Goal: Information Seeking & Learning: Learn about a topic

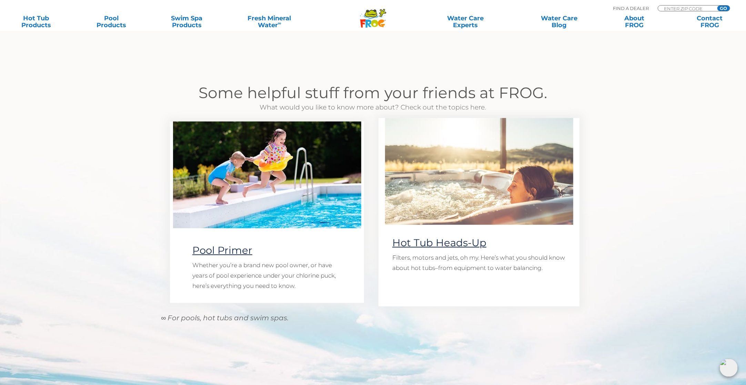
scroll to position [483, 0]
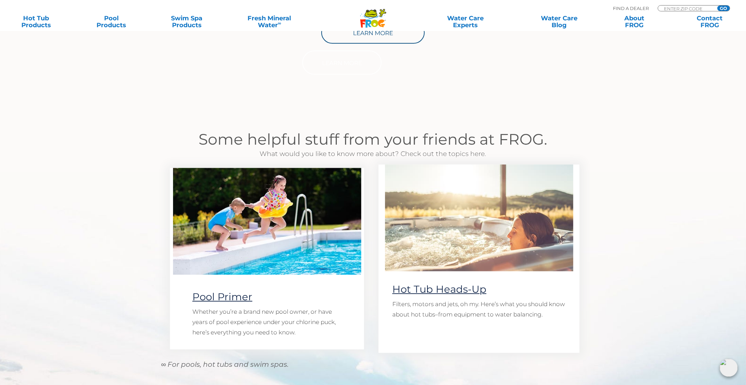
click at [495, 238] on img at bounding box center [479, 218] width 188 height 107
click at [435, 288] on link "Hot Tub Heads-Up" at bounding box center [439, 289] width 94 height 12
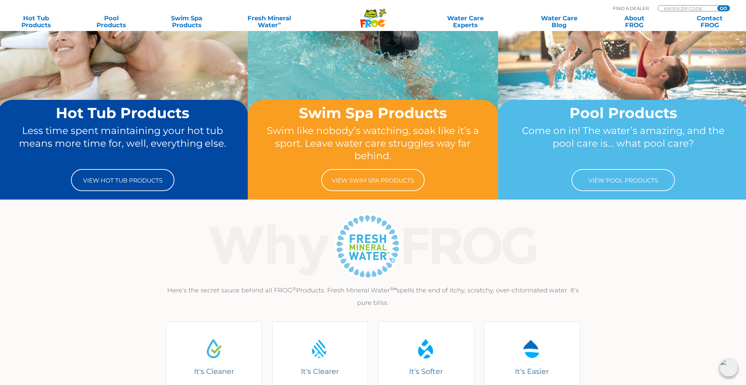
scroll to position [34, 0]
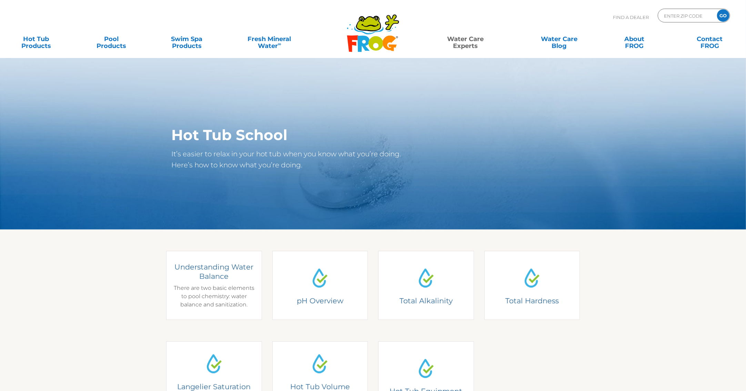
scroll to position [69, 0]
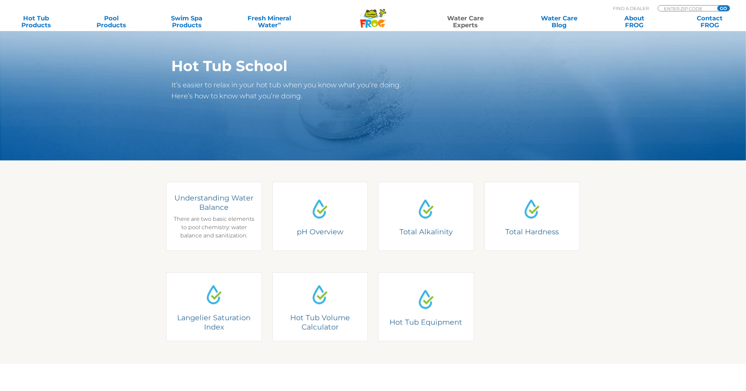
click at [216, 247] on div "Water Balance" at bounding box center [214, 216] width 96 height 69
click at [221, 229] on div "Understanding Water Balance There are two basic elements to pool chemistry: wat…" at bounding box center [214, 216] width 86 height 47
click at [207, 213] on div "Understanding Water Balance There are two basic elements to pool chemistry: wat…" at bounding box center [214, 216] width 86 height 47
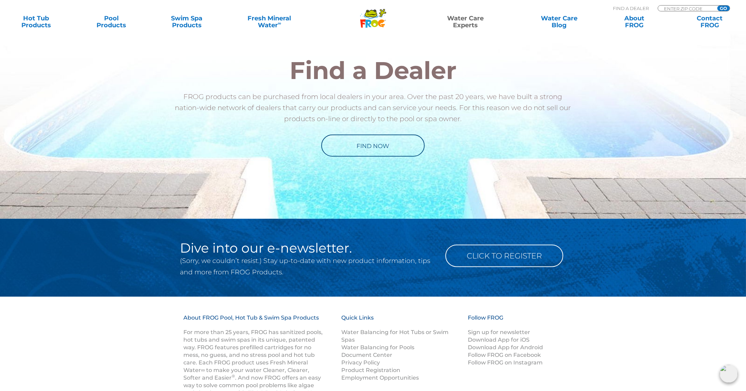
scroll to position [589, 0]
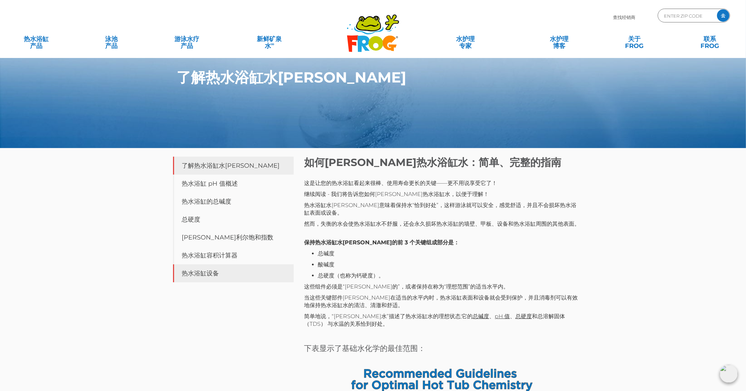
click at [205, 272] on link "热水浴缸设备" at bounding box center [233, 273] width 121 height 18
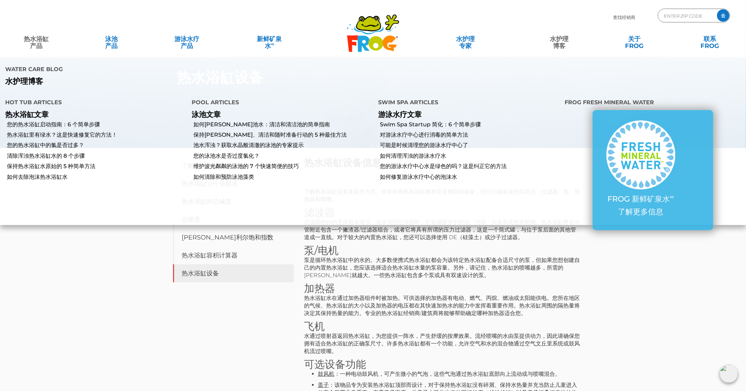
click at [29, 38] on font "热水浴缸 产品" at bounding box center [36, 42] width 25 height 14
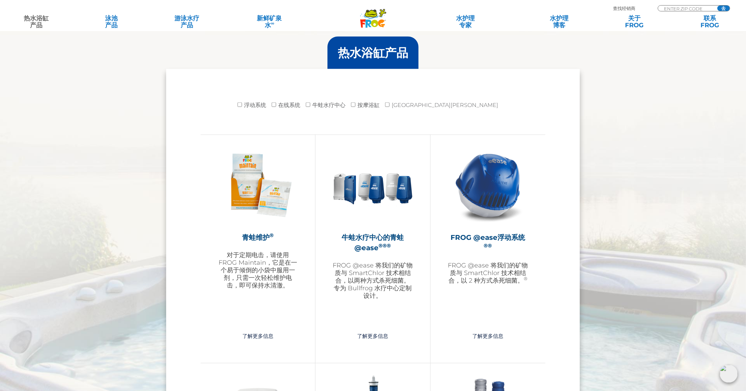
scroll to position [695, 0]
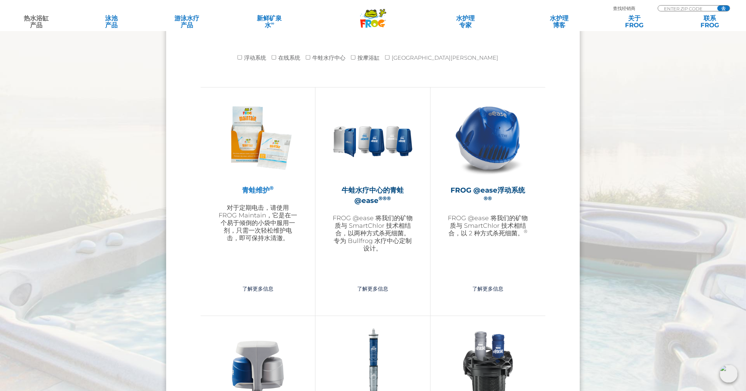
click at [256, 160] on img at bounding box center [258, 138] width 80 height 80
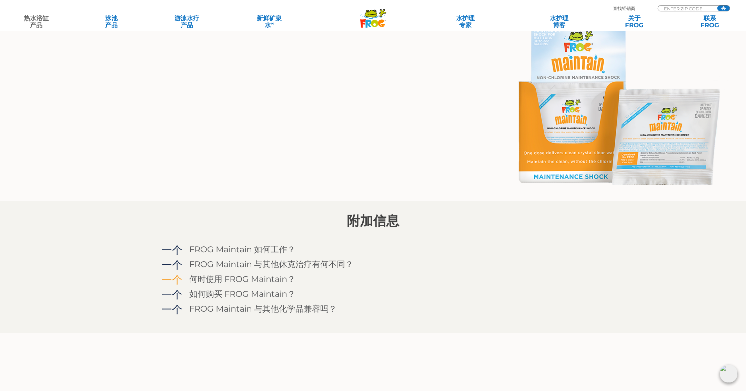
scroll to position [517, 0]
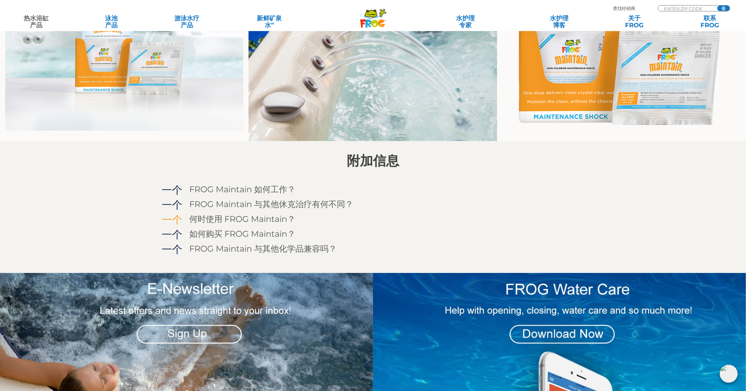
click at [268, 220] on h4 "何时使用 FROG Maintain？" at bounding box center [242, 218] width 106 height 9
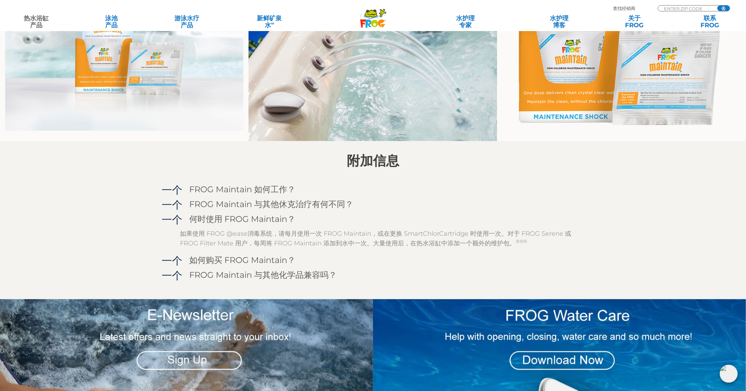
scroll to position [552, 0]
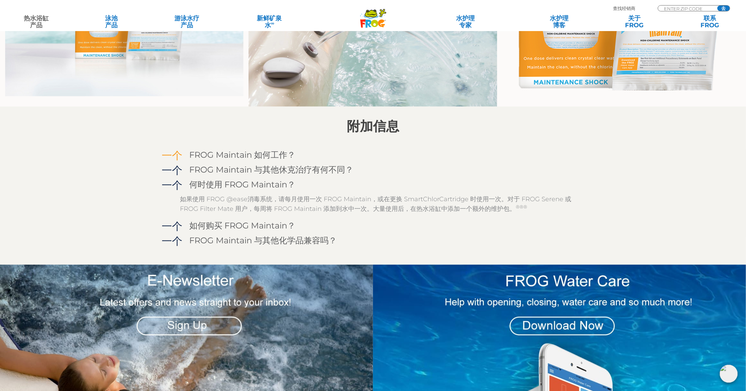
click at [215, 152] on h4 "FROG Maintain 如何工作？" at bounding box center [242, 154] width 106 height 9
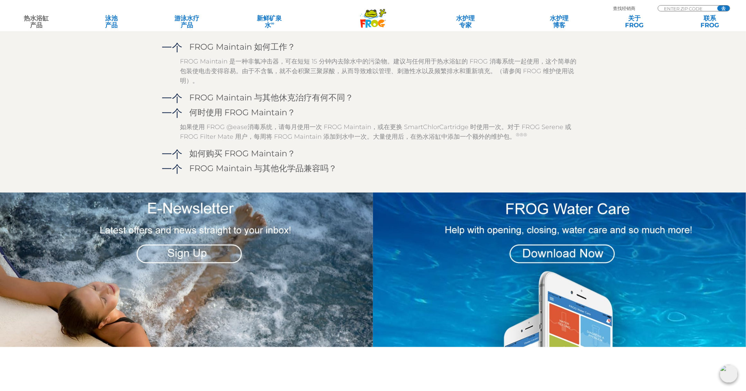
scroll to position [621, 0]
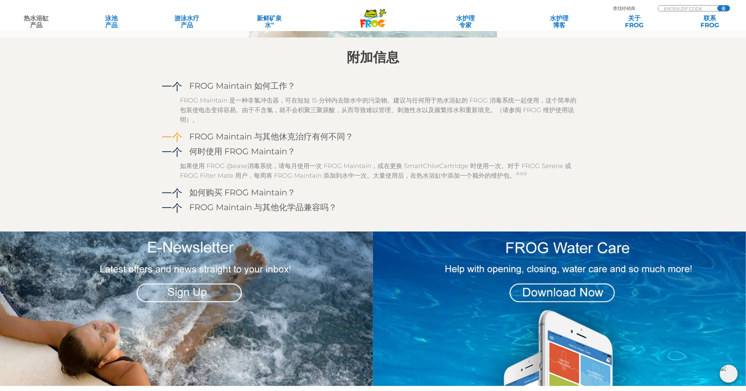
click at [234, 134] on h4 "FROG Maintain 与其他休克治疗有何不同？" at bounding box center [271, 136] width 164 height 9
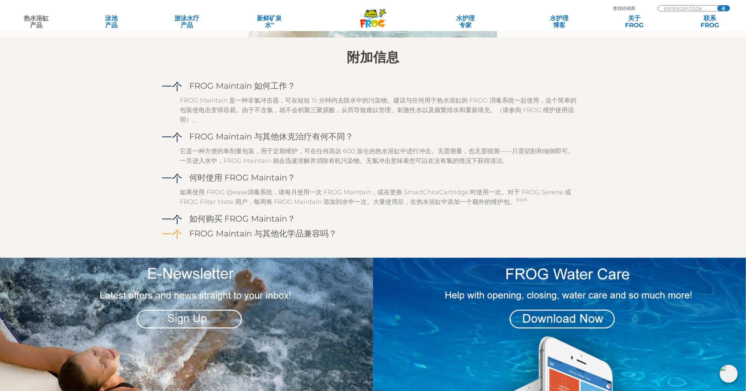
click at [248, 232] on h4 "FROG Maintain 与其他化学品兼容吗？" at bounding box center [263, 233] width 148 height 9
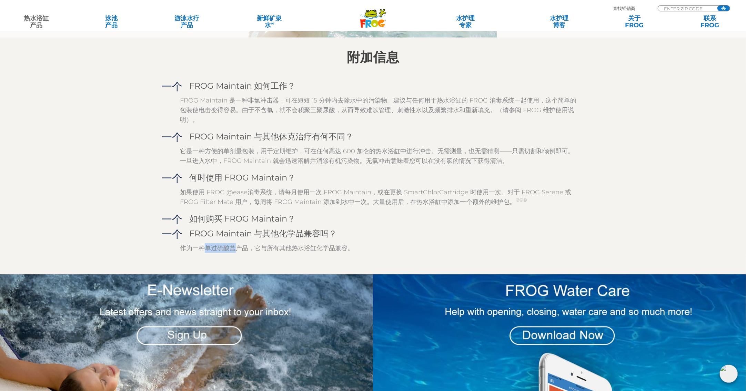
drag, startPoint x: 205, startPoint y: 249, endPoint x: 235, endPoint y: 249, distance: 29.7
click at [235, 249] on p "作为一种单过硫酸盐产品，它与所有其他热水浴缸化学品兼容。" at bounding box center [378, 248] width 397 height 10
copy p "单过硫酸盐"
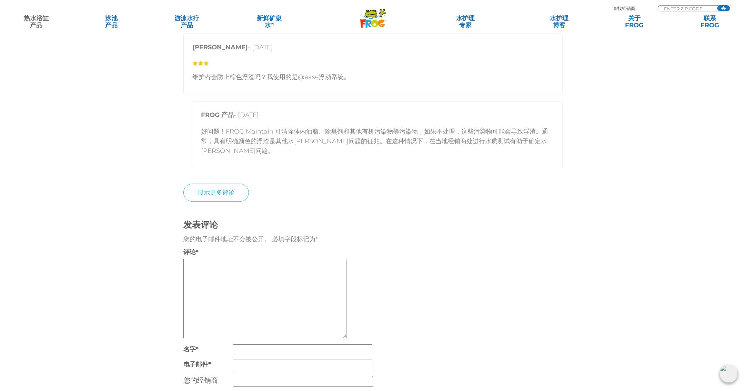
scroll to position [1552, 0]
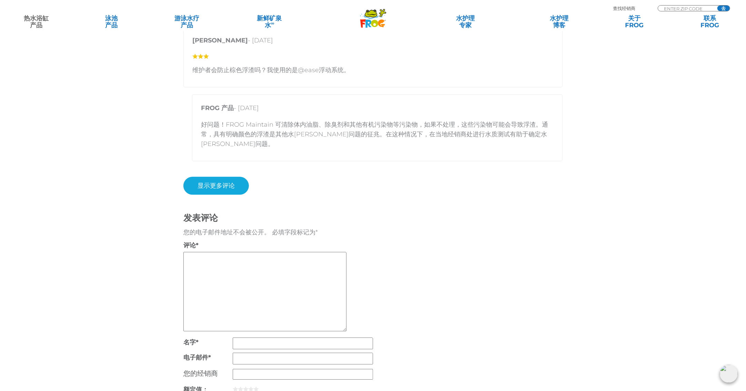
click at [216, 194] on link "显示更多评论" at bounding box center [216, 186] width 66 height 18
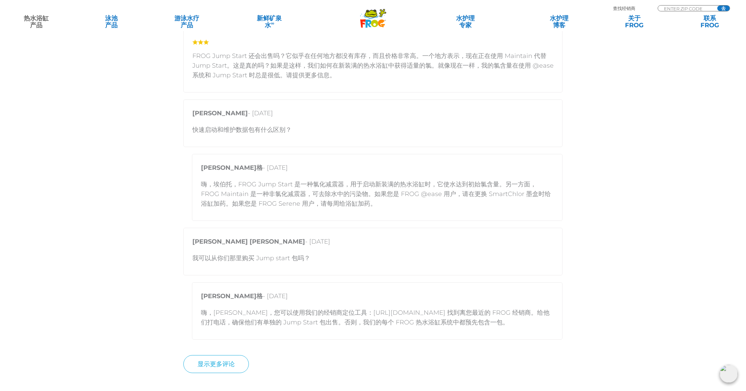
scroll to position [1896, 0]
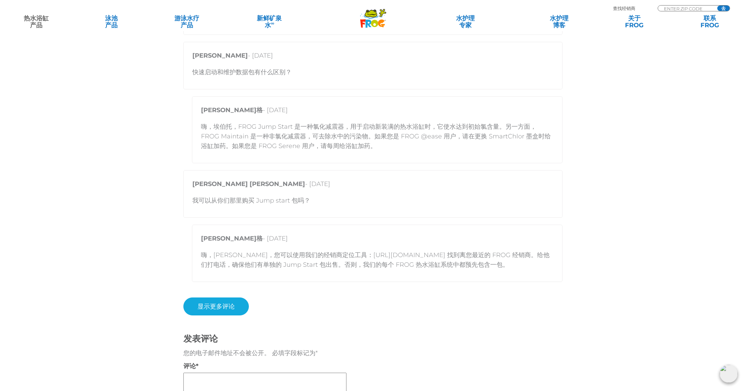
click at [223, 315] on link "显示更多评论" at bounding box center [216, 306] width 66 height 18
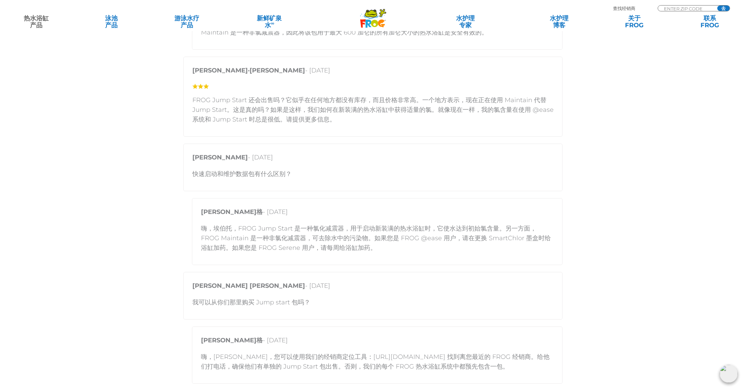
scroll to position [1793, 0]
drag, startPoint x: 269, startPoint y: 295, endPoint x: 302, endPoint y: 297, distance: 33.9
click at [302, 254] on p "嗨，埃伯托，FROG Jump Start 是一种氯化减震器，用于启动新装满的热水浴缸时，它使水达到初始氯含量。另一方面，FROG Maintain 是一种非…" at bounding box center [377, 239] width 353 height 29
click at [313, 138] on div "肖娜·亨利 - 2021 年 10 月 11 日 FROG Jump Start 还会出售吗？它似乎在任何地方都没有库存，而且价格非常高。一个地方表示，现在正…" at bounding box center [372, 98] width 379 height 80
drag, startPoint x: 269, startPoint y: 295, endPoint x: 305, endPoint y: 295, distance: 35.9
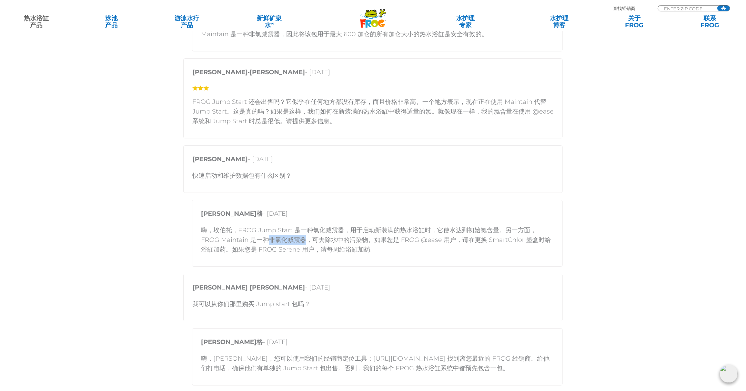
click at [305, 254] on p "嗨，埃伯托，FROG Jump Start 是一种氯化减震器，用于启动新装满的热水浴缸时，它使水达到初始氯含量。另一方面，FROG Maintain 是一种非…" at bounding box center [377, 239] width 353 height 29
drag, startPoint x: 305, startPoint y: 295, endPoint x: 293, endPoint y: 295, distance: 11.7
copy p "非氯化减震器"
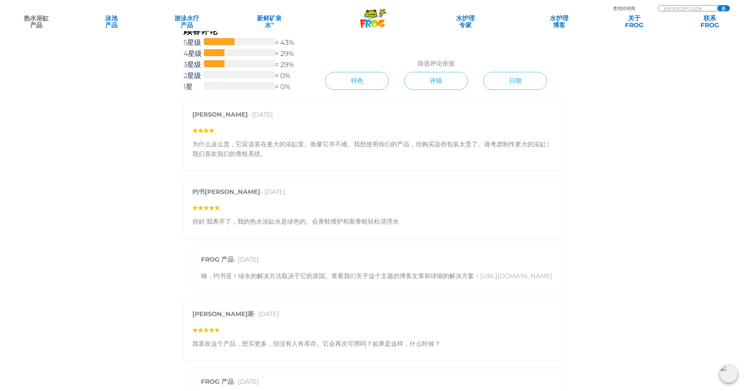
scroll to position [828, 0]
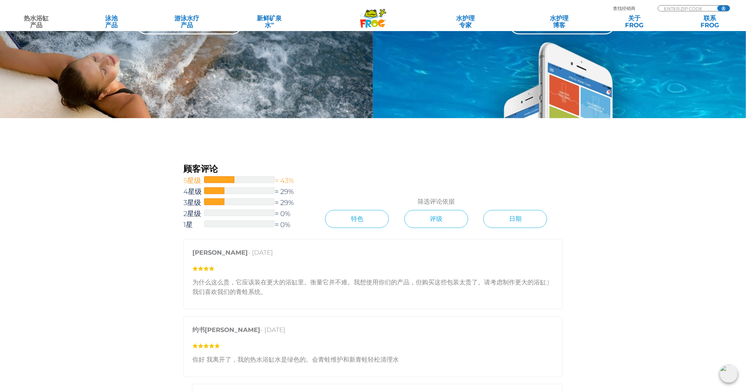
click at [255, 182] on div at bounding box center [239, 179] width 71 height 7
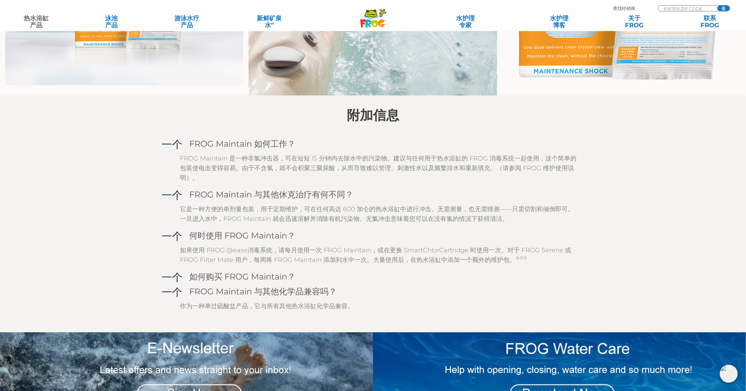
scroll to position [473, 0]
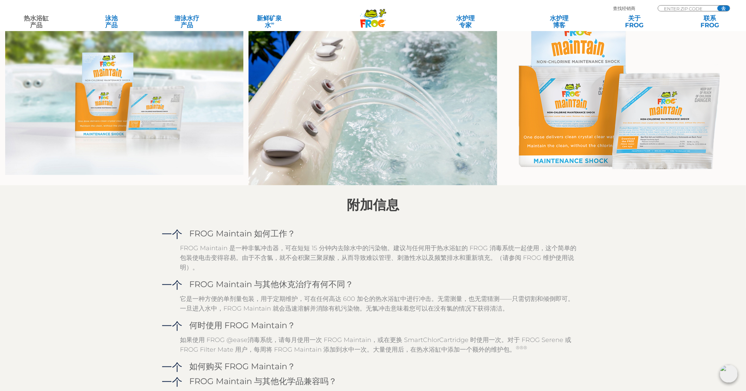
click at [256, 251] on p "FROG Maintain 是一种非氯冲击器，可在短短 15 分钟内去除水中的污染物。建议与任何用于热水浴缸的 FROG 消毒系统一起使用，这个简单的包装使电…" at bounding box center [378, 257] width 397 height 29
drag, startPoint x: 180, startPoint y: 247, endPoint x: 385, endPoint y: 248, distance: 204.5
click at [385, 248] on p "FROG Maintain 是一种非氯冲击器，可在短短 15 分钟内去除水中的污染物。建议与任何用于热水浴缸的 FROG 消毒系统一起使用，这个简单的包装使电…" at bounding box center [378, 257] width 397 height 29
drag, startPoint x: 385, startPoint y: 248, endPoint x: 370, endPoint y: 245, distance: 15.3
copy p "FROG Maintain 是一种非氯冲击器，可在短短 15 分钟内去除水中的污染物"
